Goal: Information Seeking & Learning: Learn about a topic

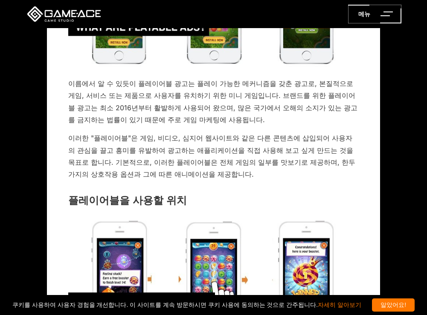
scroll to position [426, 0]
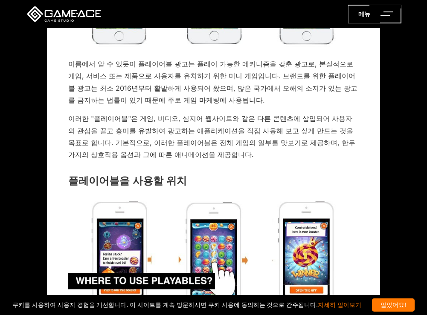
click at [226, 139] on font "이러한 "플레이어블"은 게임, 비디오, 심지어 웹사이트와 같은 다른 콘텐츠에 삽입되어 사용자의 관심을 끌고 흥미를 유발하여 광고하는 애플리케이…" at bounding box center [211, 136] width 287 height 45
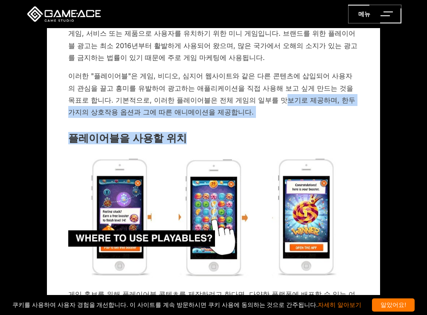
drag, startPoint x: 217, startPoint y: 97, endPoint x: 245, endPoint y: 121, distance: 37.4
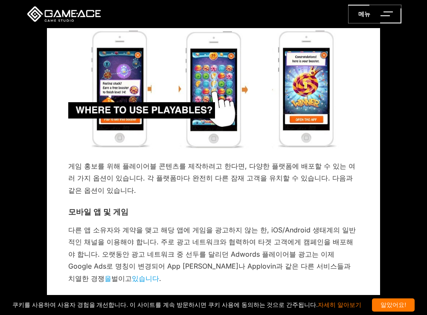
scroll to position [597, 0]
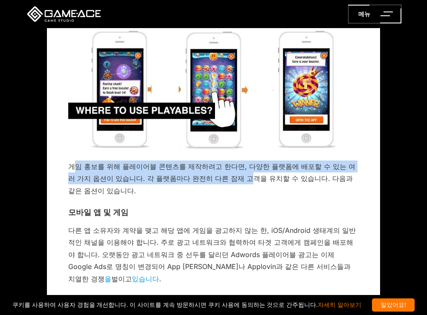
drag, startPoint x: 73, startPoint y: 170, endPoint x: 213, endPoint y: 183, distance: 140.8
click at [213, 183] on font "게임 홍보를 위해 플레이어블 콘텐츠를 제작하려고 한다면, 다양한 플랫폼에 배포할 수 있는 여러 가지 옵션이 있습니다. 각 플랫폼마다 완전히 다…" at bounding box center [211, 178] width 287 height 33
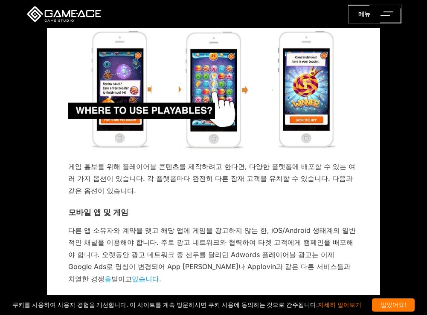
click at [222, 181] on font "게임 홍보를 위해 플레이어블 콘텐츠를 제작하려고 한다면, 다양한 플랫폼에 배포할 수 있는 여러 가지 옵션이 있습니다. 각 플랫폼마다 완전히 다…" at bounding box center [211, 178] width 287 height 33
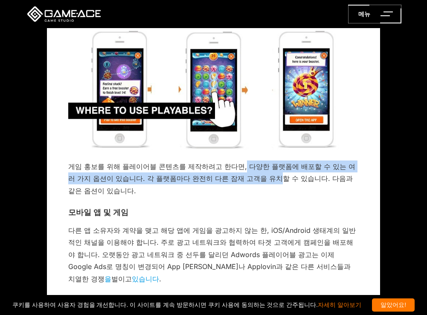
drag, startPoint x: 232, startPoint y: 172, endPoint x: 242, endPoint y: 182, distance: 13.6
click at [242, 182] on p "게임 홍보를 위해 플레이어블 콘텐츠를 제작하려고 한다면, 다양한 플랫폼에 배포할 수 있는 여러 가지 옵션이 있습니다. 각 플랫폼마다 완전히 다…" at bounding box center [213, 179] width 290 height 36
click at [242, 182] on font "게임 홍보를 위해 플레이어블 콘텐츠를 제작하려고 한다면, 다양한 플랫폼에 배포할 수 있는 여러 가지 옵션이 있습니다. 각 플랫폼마다 완전히 다…" at bounding box center [211, 178] width 287 height 33
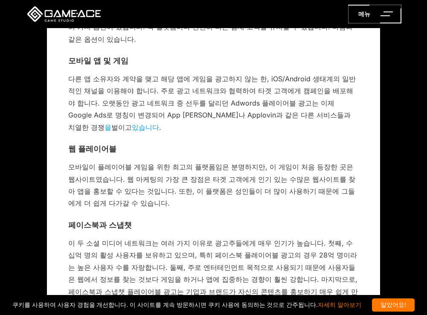
scroll to position [767, 0]
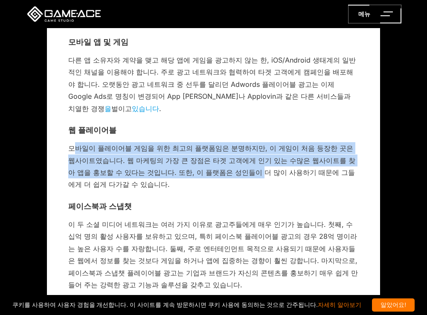
drag, startPoint x: 74, startPoint y: 125, endPoint x: 197, endPoint y: 157, distance: 127.3
click at [197, 157] on font "모바일이 플레이어블 게임을 위한 최고의 플랫폼임은 분명하지만, 이 게임이 처음 등장한 곳은 웹사이트였습니다. 웹 마케팅의 가장 큰 장점은 타겟…" at bounding box center [211, 166] width 287 height 45
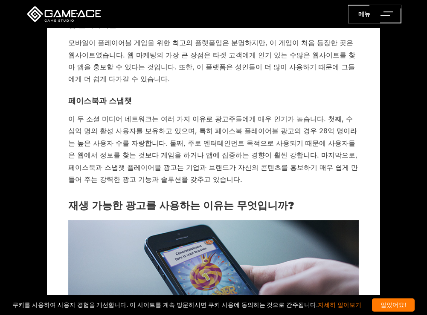
scroll to position [852, 0]
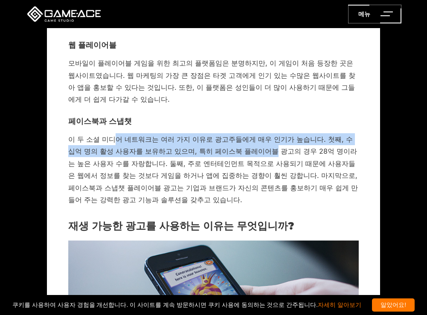
drag, startPoint x: 109, startPoint y: 121, endPoint x: 229, endPoint y: 145, distance: 122.9
click at [229, 145] on p "이 두 소셜 미디어 네트워크는 여러 가지 이유로 광고주들에게 매우 인기가 높습니다. 첫째, 수십억 명의 활성 사용자를 보유하고 있으며, 특히 …" at bounding box center [213, 169] width 290 height 73
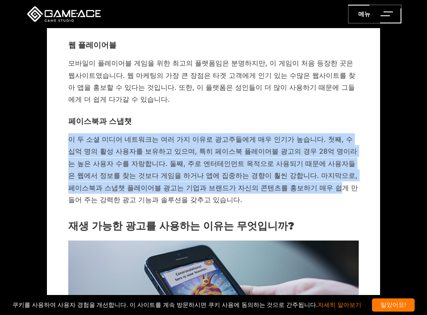
drag, startPoint x: 69, startPoint y: 127, endPoint x: 231, endPoint y: 179, distance: 170.5
click at [231, 179] on font "이 두 소셜 미디어 네트워크는 여러 가지 이유로 광고주들에게 매우 인기가 높습니다. 첫째, 수십억 명의 활성 사용자를 보유하고 있으며, 특히 …" at bounding box center [212, 169] width 289 height 69
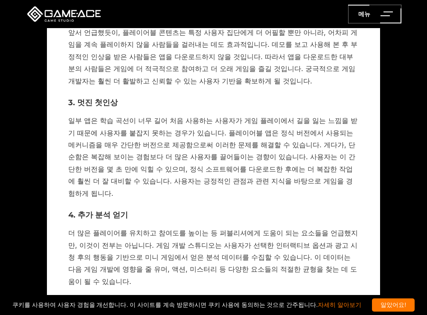
scroll to position [1364, 0]
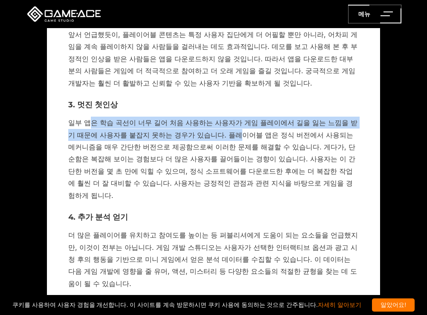
drag, startPoint x: 87, startPoint y: 95, endPoint x: 206, endPoint y: 109, distance: 120.1
click at [206, 118] on font "일부 앱은 학습 곡선이 너무 길어 처음 사용하는 사용자가 게임 플레이에서 길을 잃는 느낌을 받기 때문에 사용자를 붙잡지 못하는 경우가 있습니다…" at bounding box center [212, 158] width 289 height 81
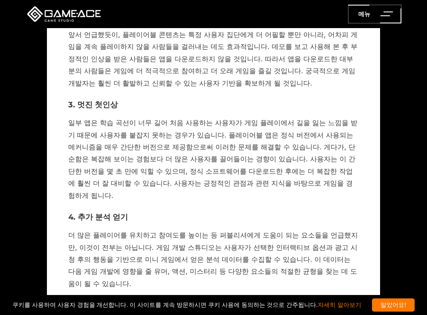
click at [205, 117] on p "일부 앱은 학습 곡선이 너무 길어 처음 사용하는 사용자가 게임 플레이에서 길을 잃는 느낌을 받기 때문에 사용자를 붙잡지 못하는 경우가 있습니다…" at bounding box center [213, 159] width 290 height 85
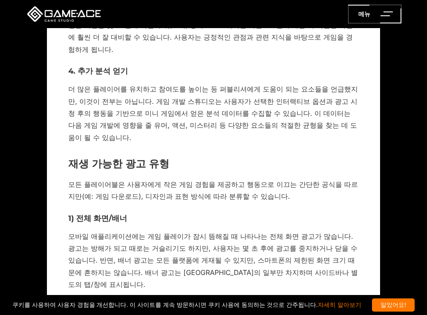
scroll to position [1534, 0]
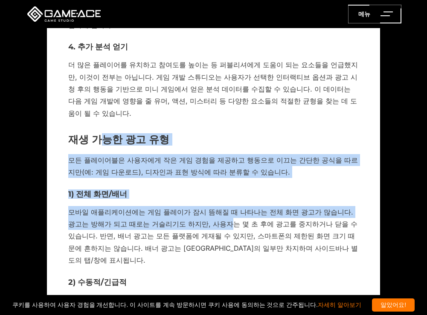
drag, startPoint x: 120, startPoint y: 95, endPoint x: 207, endPoint y: 180, distance: 121.7
click at [202, 176] on div "모바일 앱이나 소셜 미디어를 자주 사용하신다면 플레이어블 광고를 접해 보셨을 가능성이 높습니다. 이 새로운 현상은 마케팅 업계에 큰 변화를 가…" at bounding box center [213, 305] width 290 height 3149
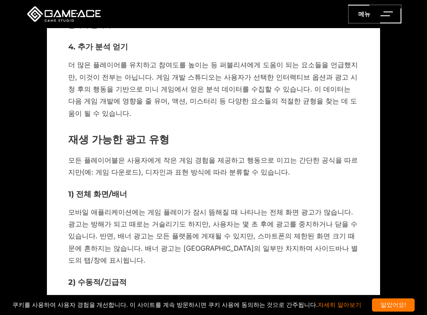
click at [209, 206] on p "모바일 애플리케이션에는 게임 플레이가 잠시 뜸해질 때 나타나는 전체 화면 광고가 많습니다. 광고는 방해가 되고 때로는 거슬리기도 하지만, 사용…" at bounding box center [213, 236] width 290 height 61
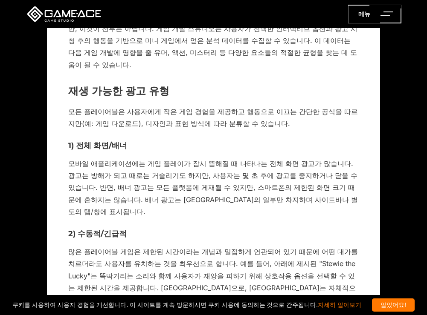
scroll to position [1577, 0]
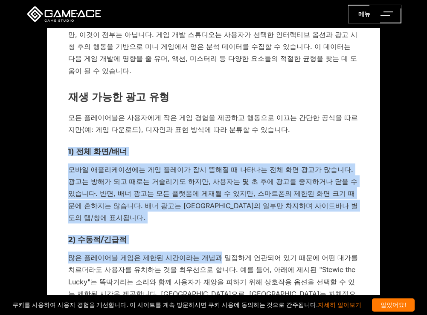
drag, startPoint x: 96, startPoint y: 111, endPoint x: 221, endPoint y: 193, distance: 149.6
click at [218, 192] on div "재생 가능한 광고: 중독성 있는 트렌드에 대해 알아야 할 모든 것 업데이트: 2024년 3월 8일 모바일 앱이나 소셜 미디어를 자주 사용하신다…" at bounding box center [213, 254] width 333 height 3332
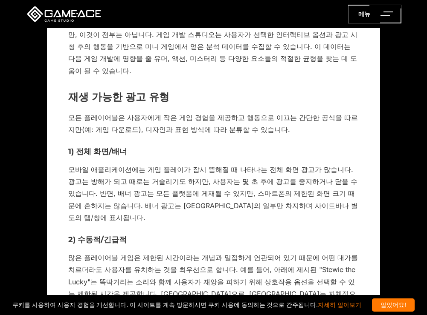
click at [223, 254] on font "많은 플레이어블 게임은 제한된 시간이라는 개념과 밀접하게 연관되어 있기 때문에 어떤 대가를 치르더라도 사용자를 유치하는 것을 최우선으로 합니다…" at bounding box center [212, 288] width 289 height 69
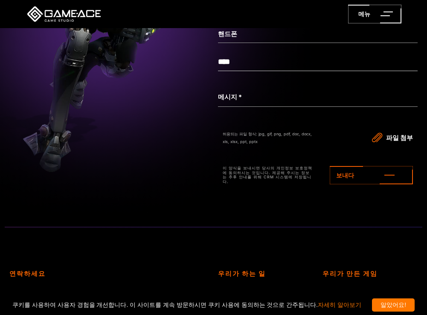
scroll to position [3942, 0]
